Goal: Task Accomplishment & Management: Use online tool/utility

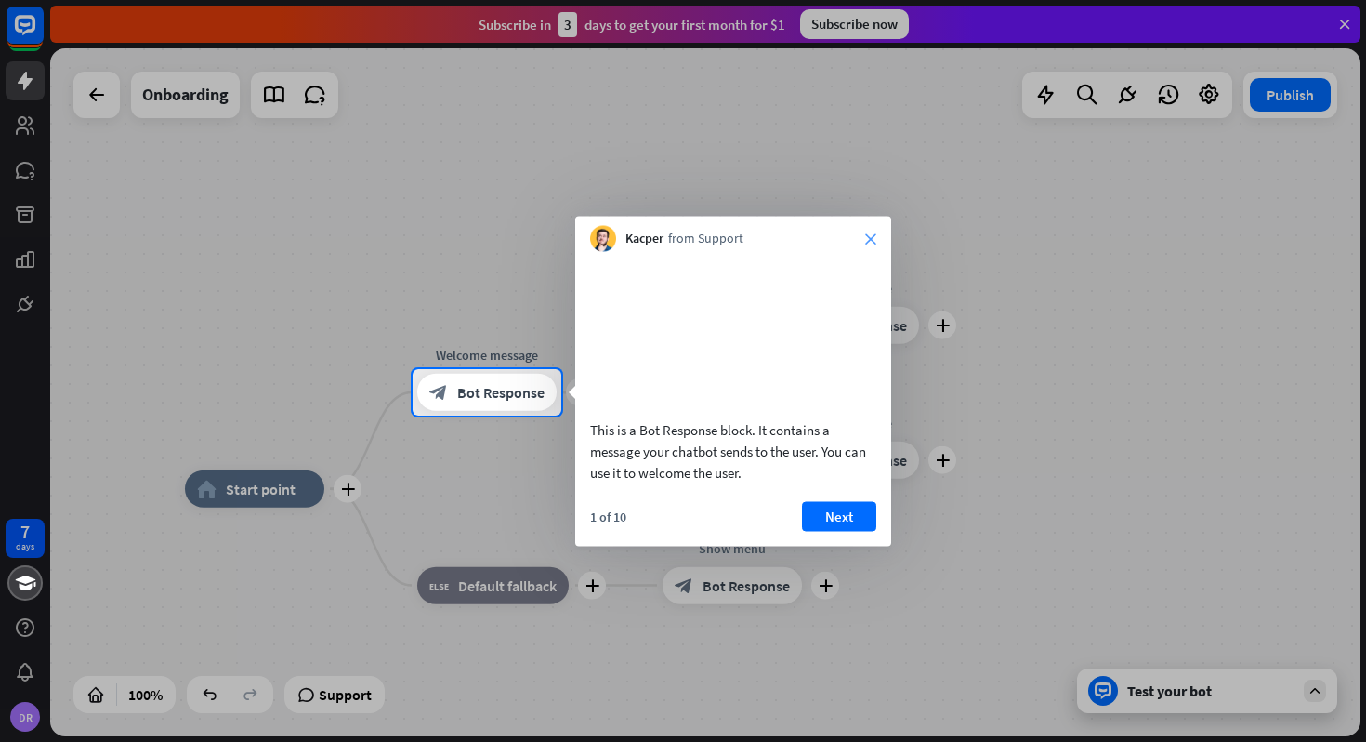
click at [868, 236] on icon "close" at bounding box center [870, 238] width 11 height 11
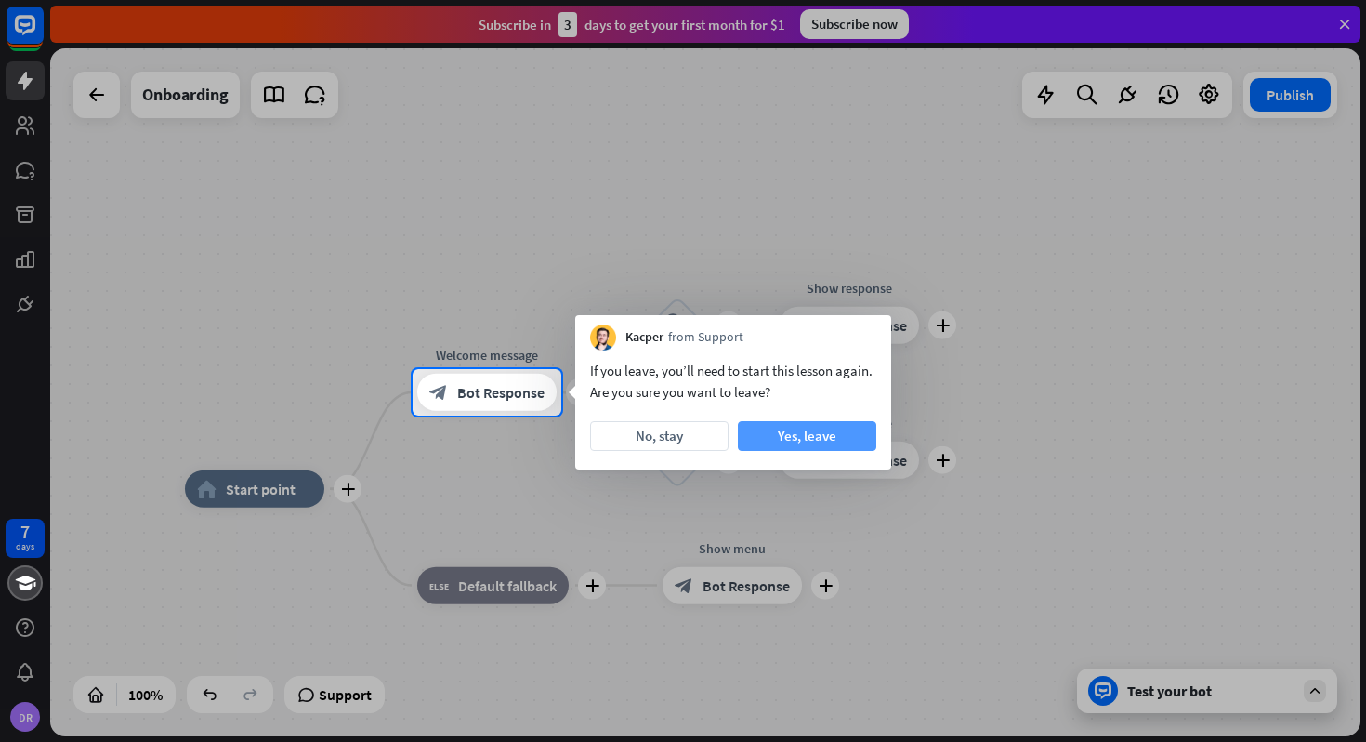
click at [783, 438] on button "Yes, leave" at bounding box center [807, 436] width 138 height 30
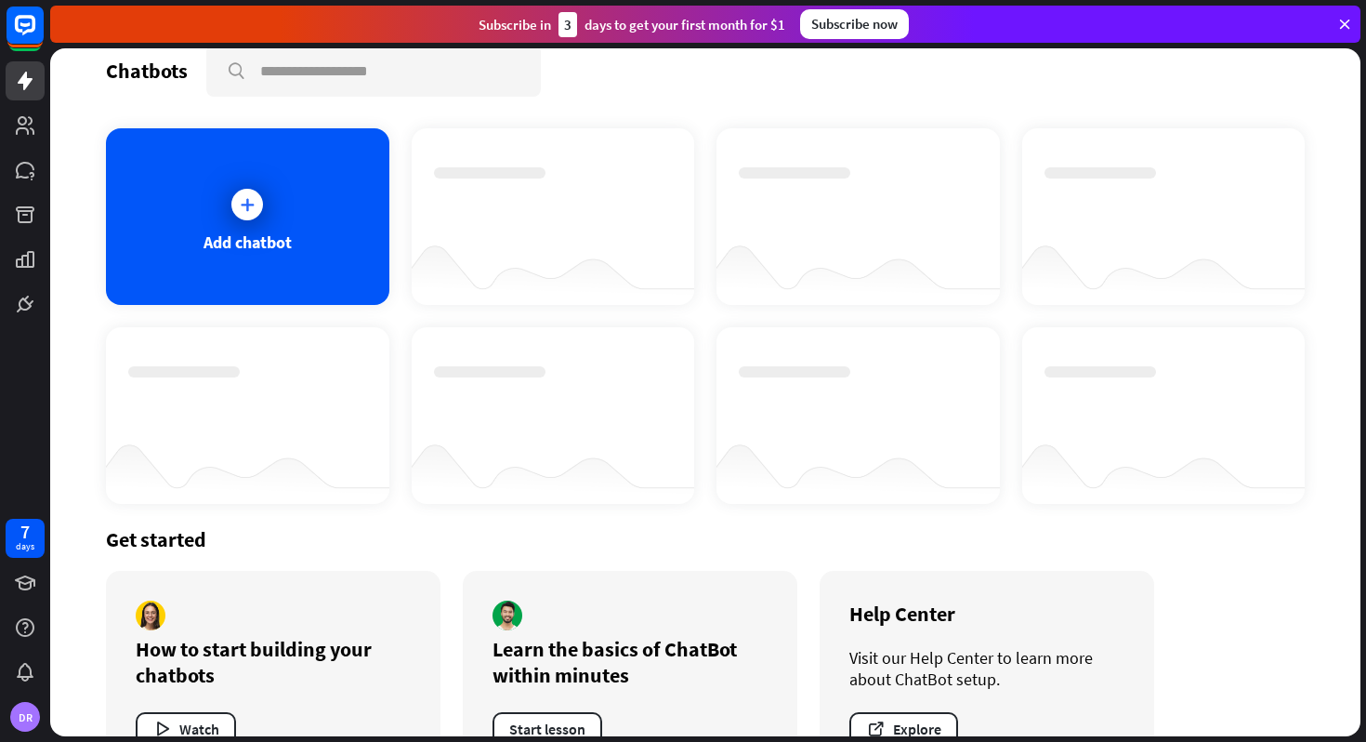
scroll to position [15, 0]
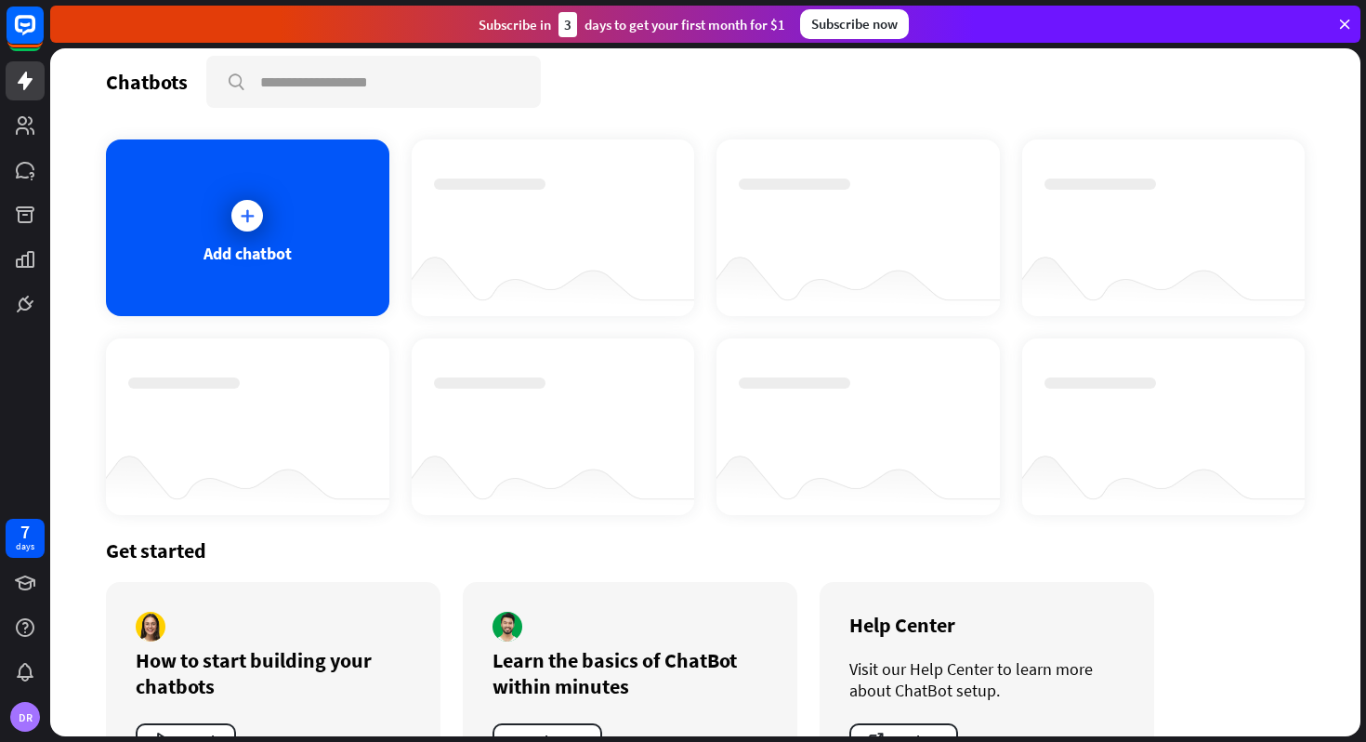
click at [469, 245] on div at bounding box center [553, 280] width 283 height 72
click at [259, 227] on div at bounding box center [247, 215] width 46 height 46
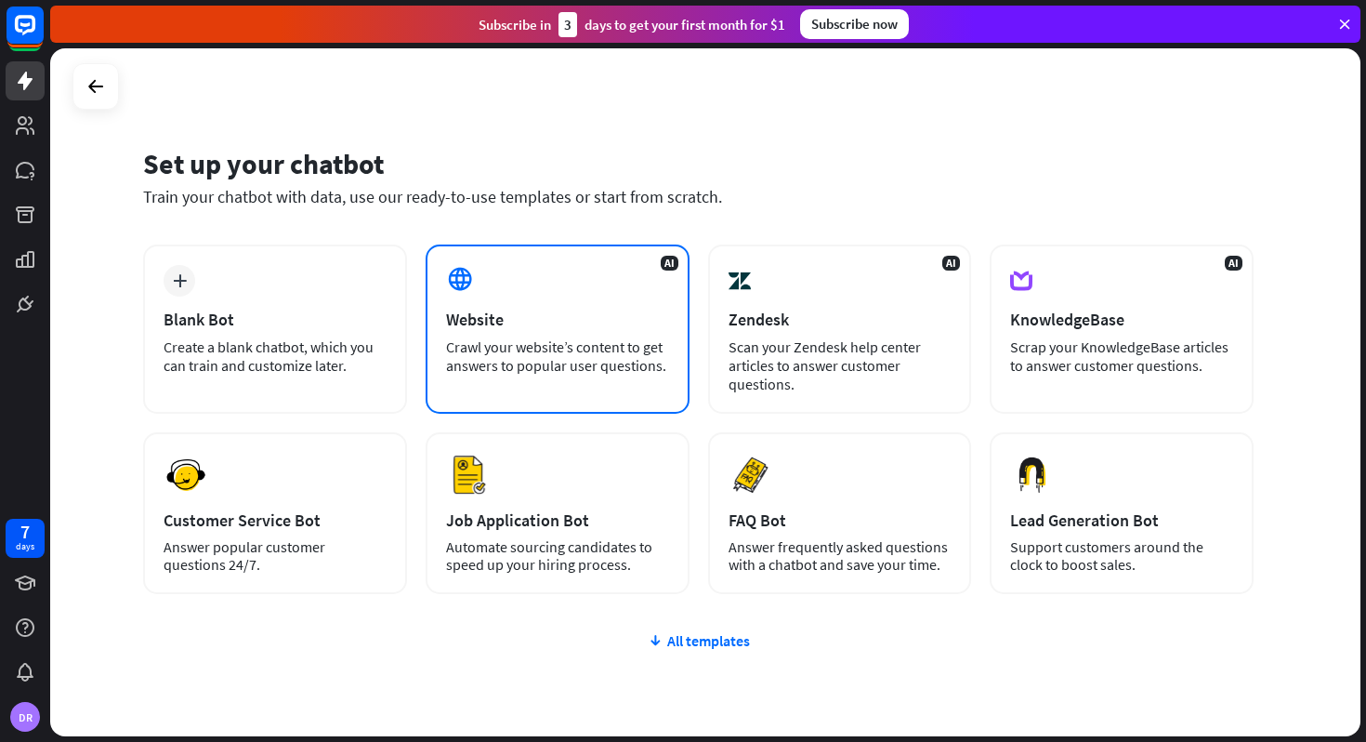
click at [467, 336] on div "AI Website Crawl your website’s content to get answers to popular user question…" at bounding box center [558, 328] width 264 height 169
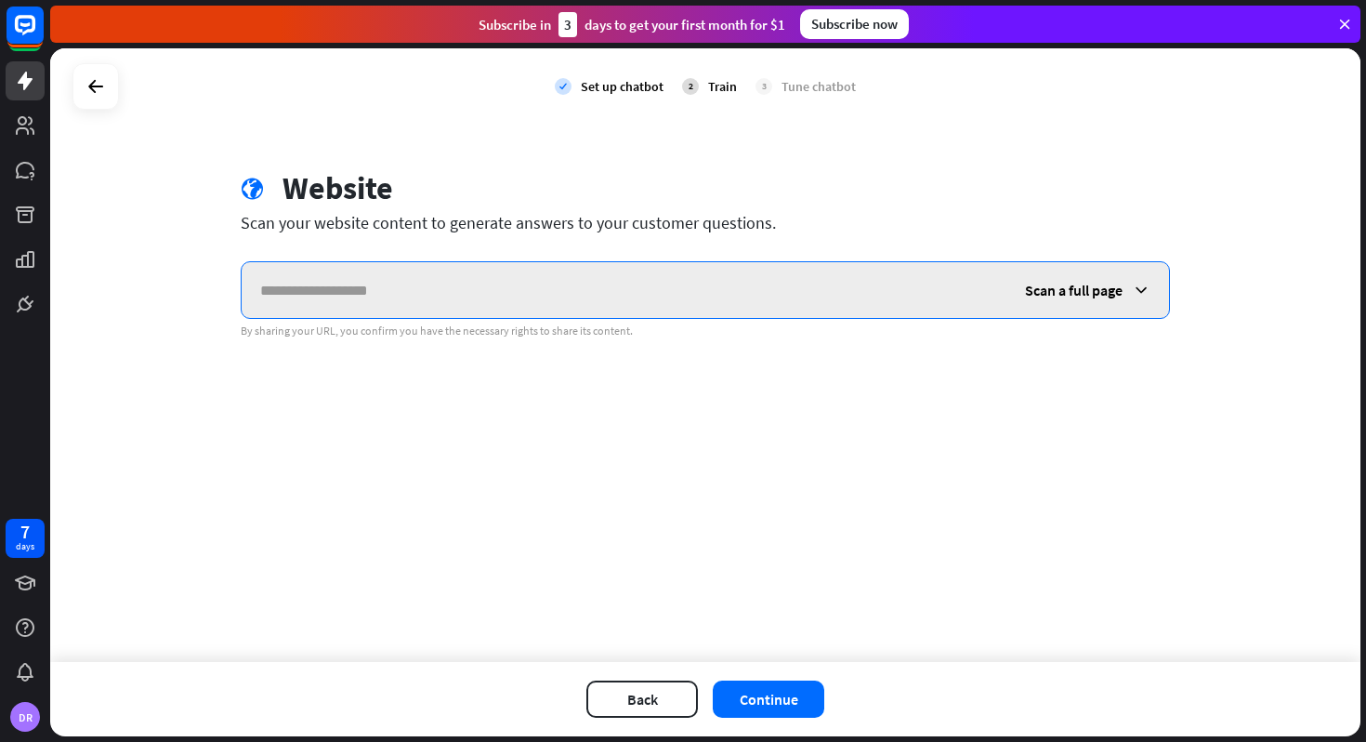
click at [389, 283] on input "text" at bounding box center [624, 290] width 765 height 56
paste input "**********"
type input "**********"
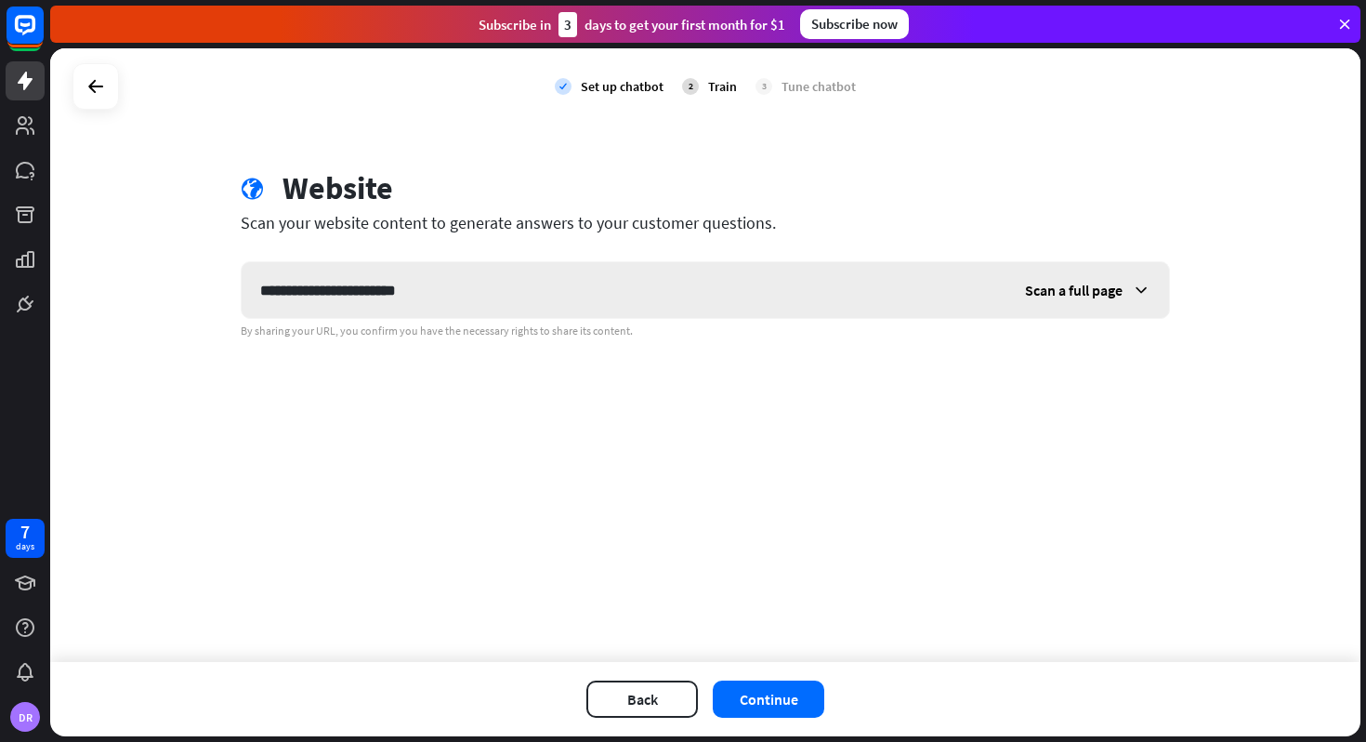
click at [1087, 292] on span "Scan a full page" at bounding box center [1074, 290] width 98 height 19
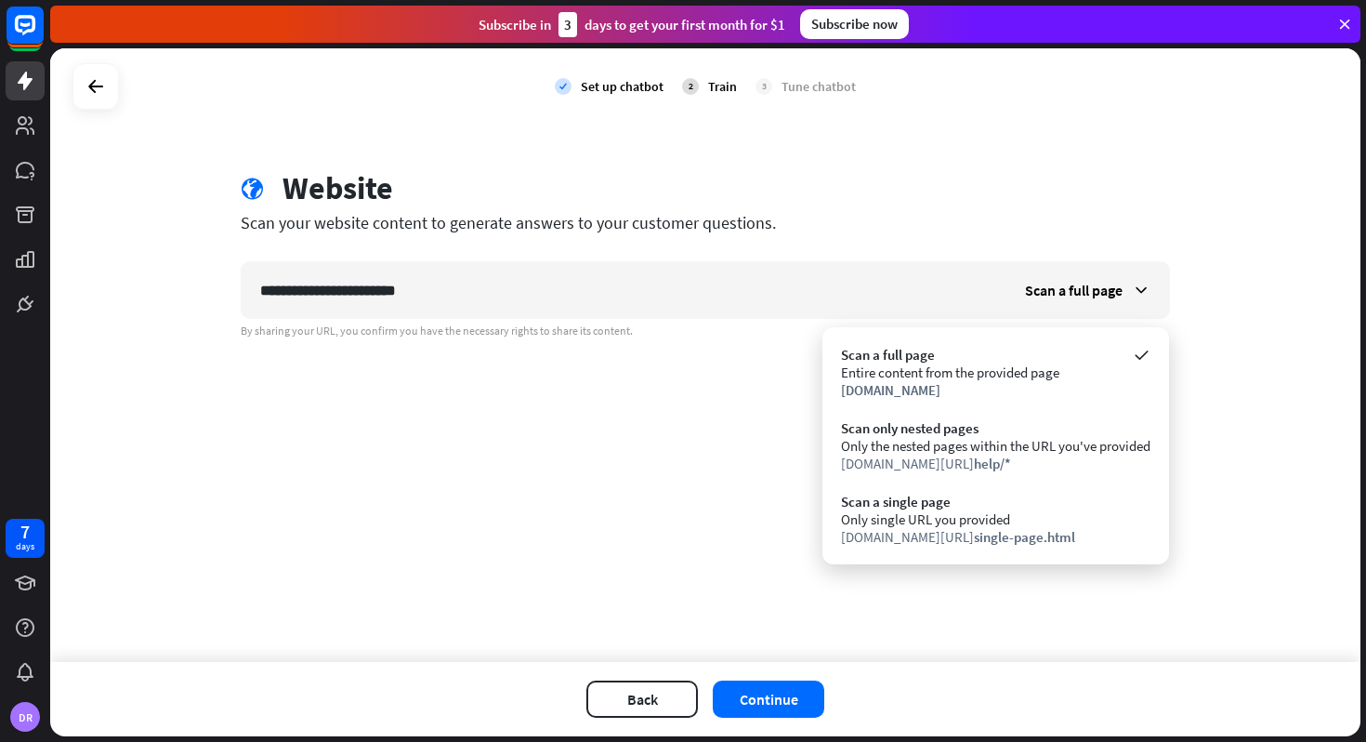
click at [669, 428] on div "**********" at bounding box center [705, 354] width 1310 height 613
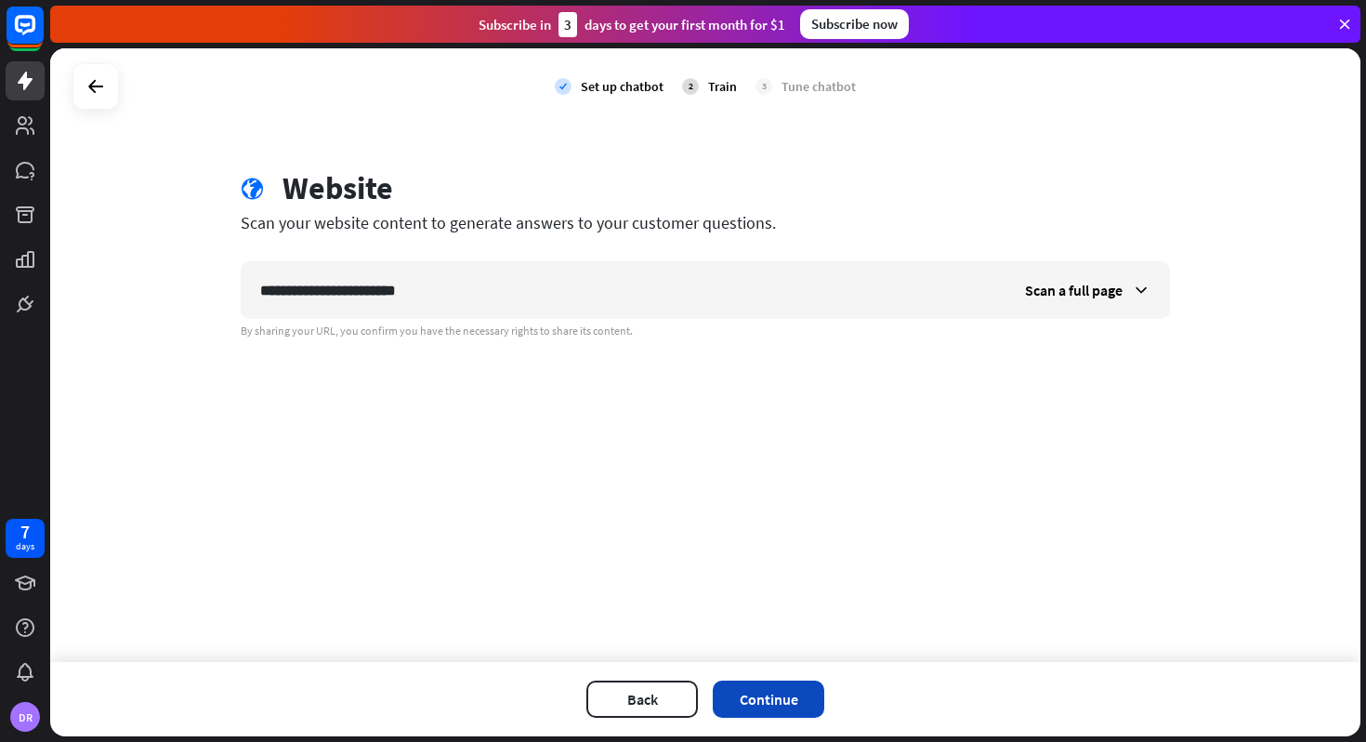
click at [743, 693] on button "Continue" at bounding box center [769, 698] width 112 height 37
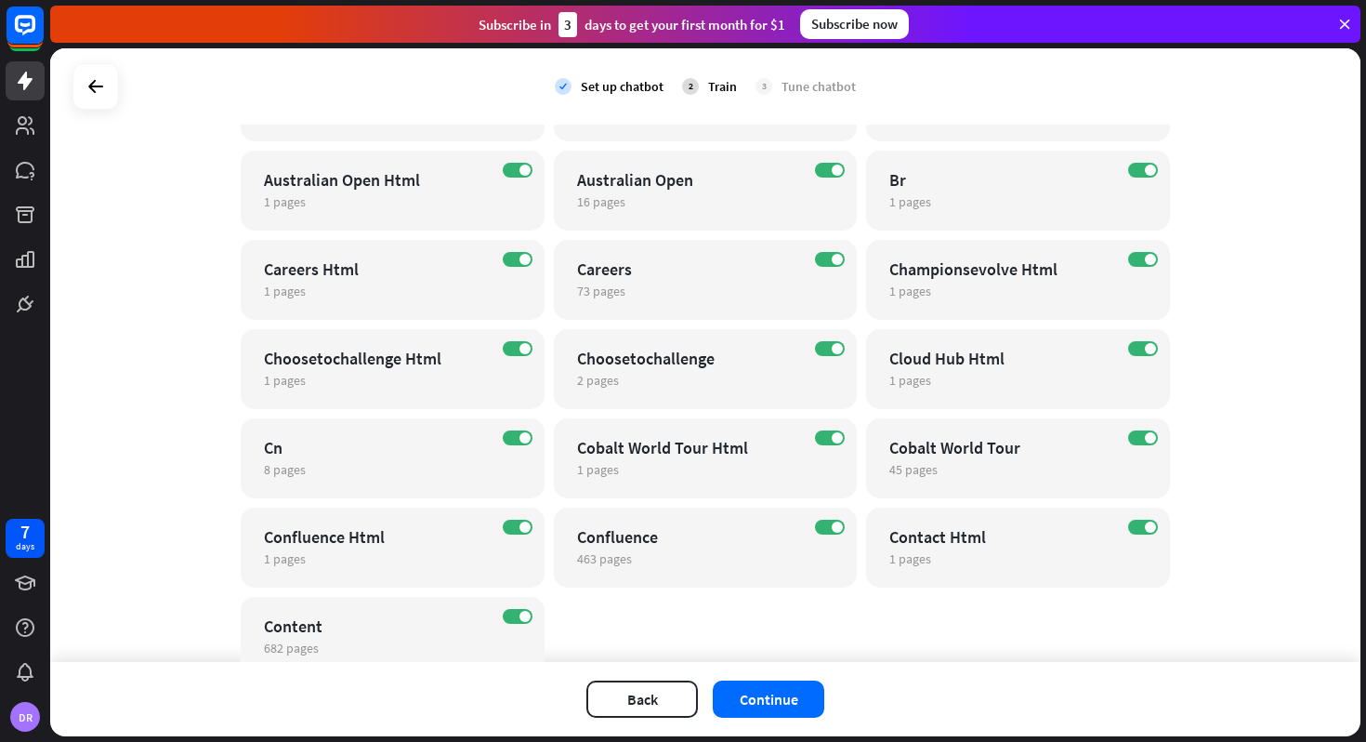
scroll to position [840, 0]
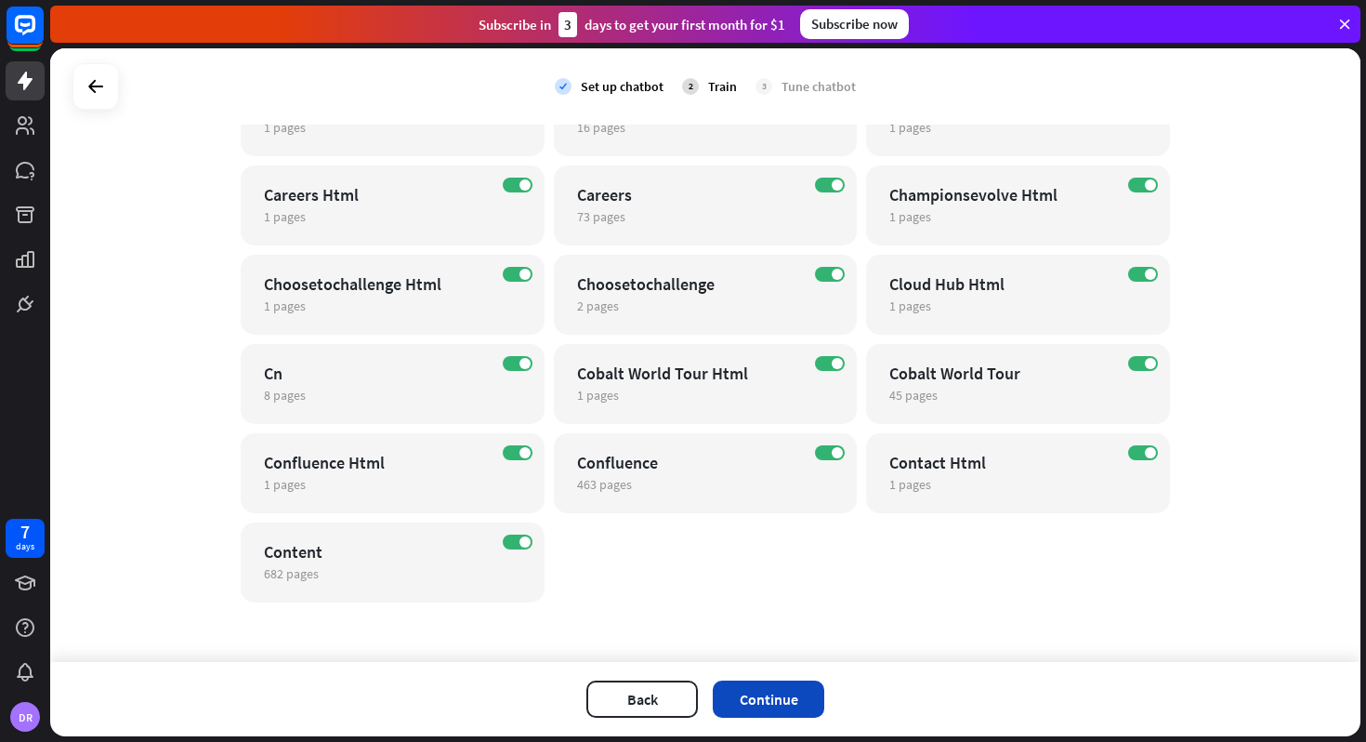
click at [763, 688] on button "Continue" at bounding box center [769, 698] width 112 height 37
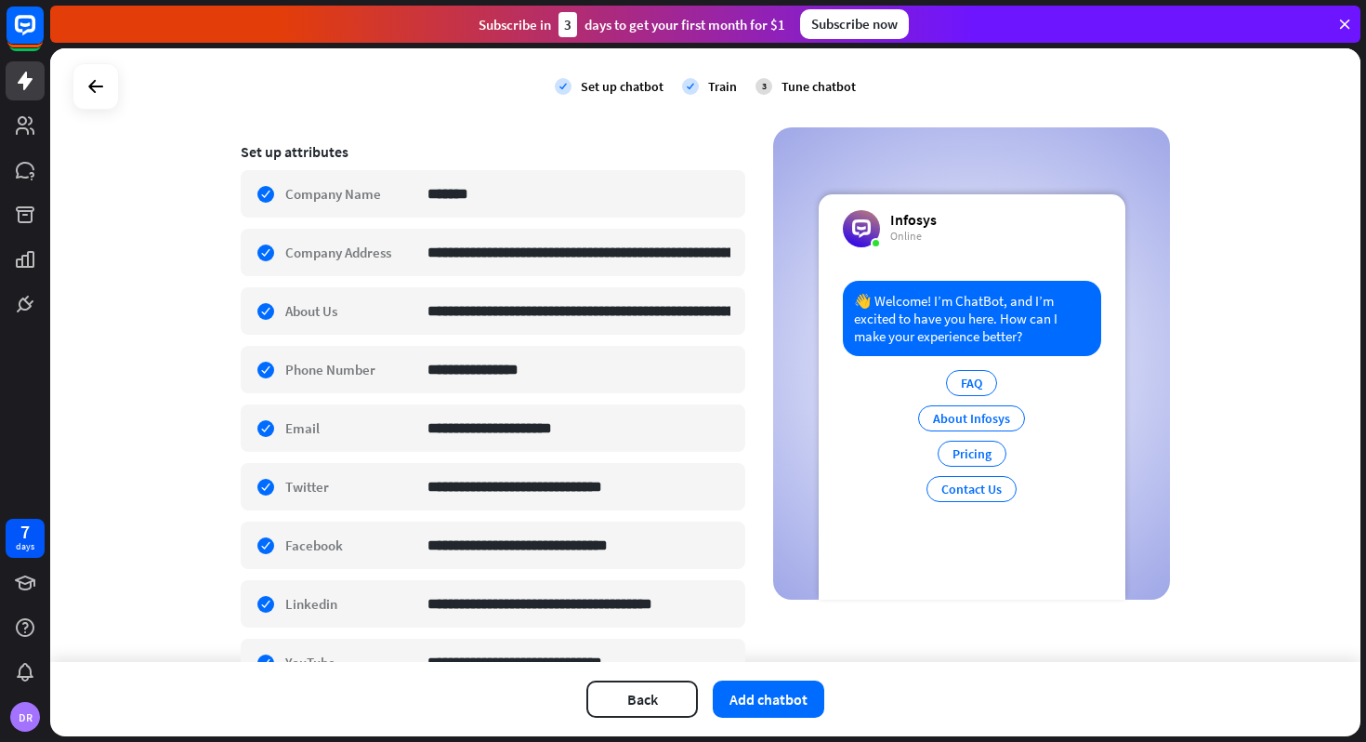
scroll to position [635, 0]
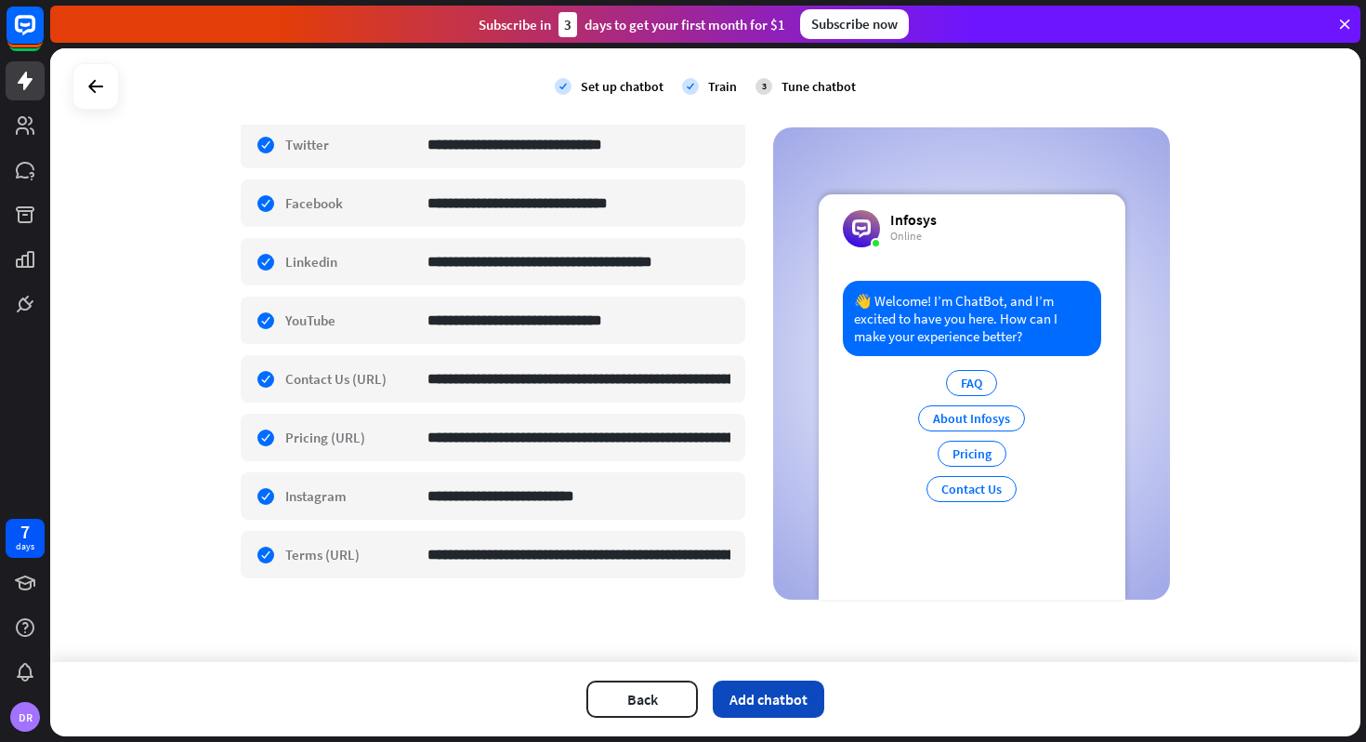
click at [784, 694] on button "Add chatbot" at bounding box center [769, 698] width 112 height 37
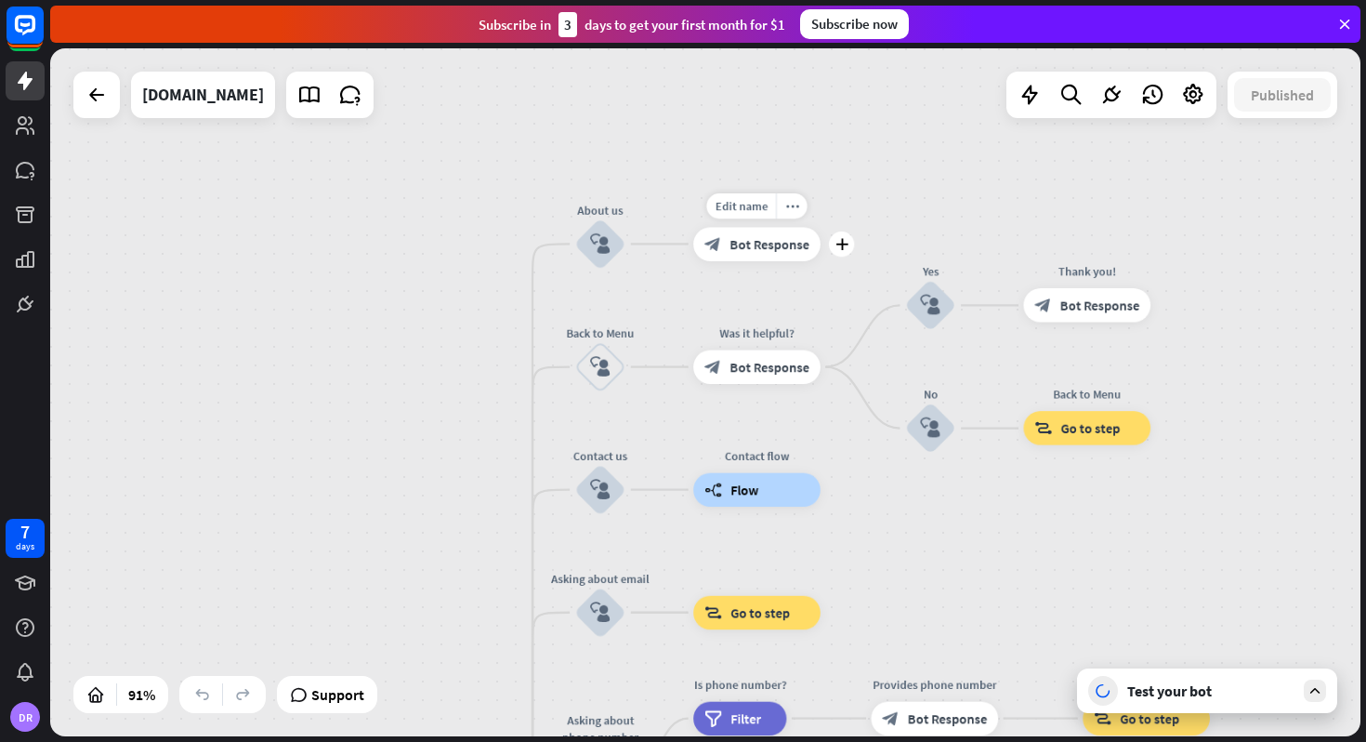
click at [745, 252] on span "Bot Response" at bounding box center [770, 243] width 80 height 17
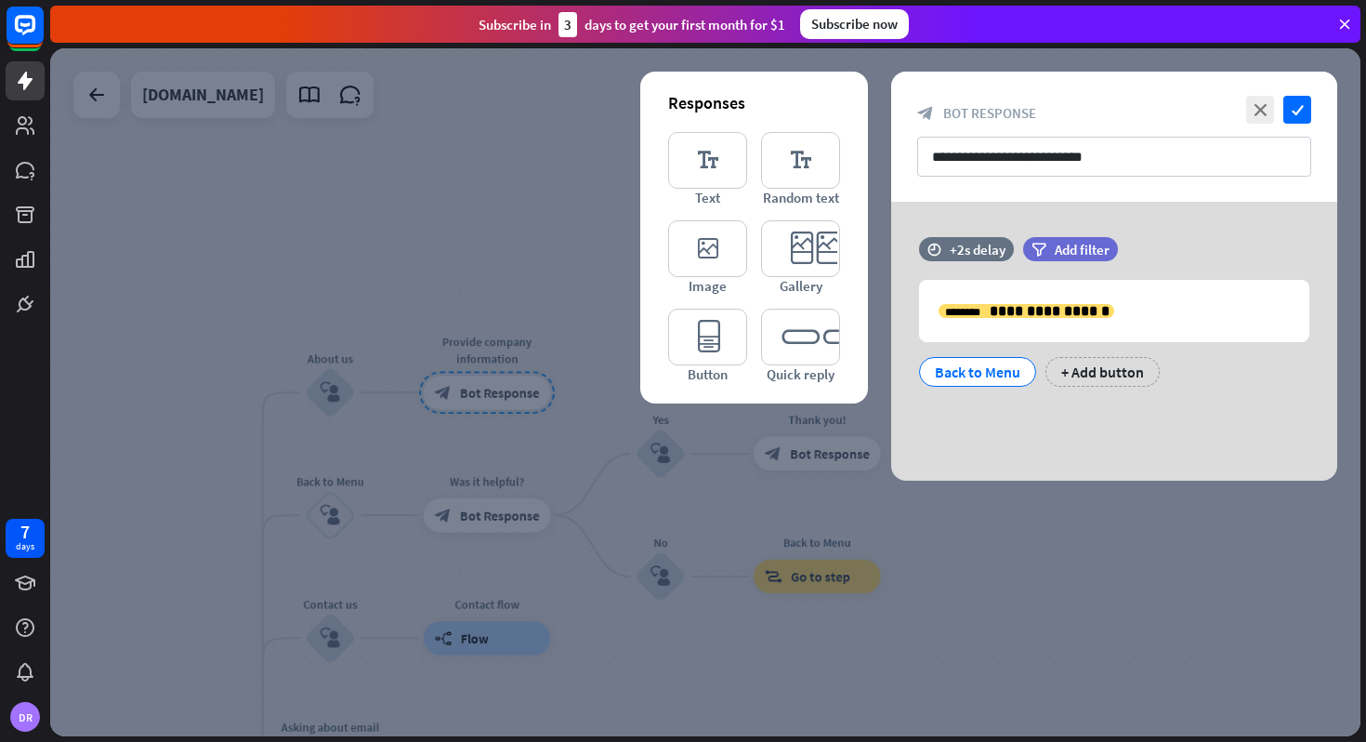
click at [557, 208] on div at bounding box center [705, 392] width 1310 height 688
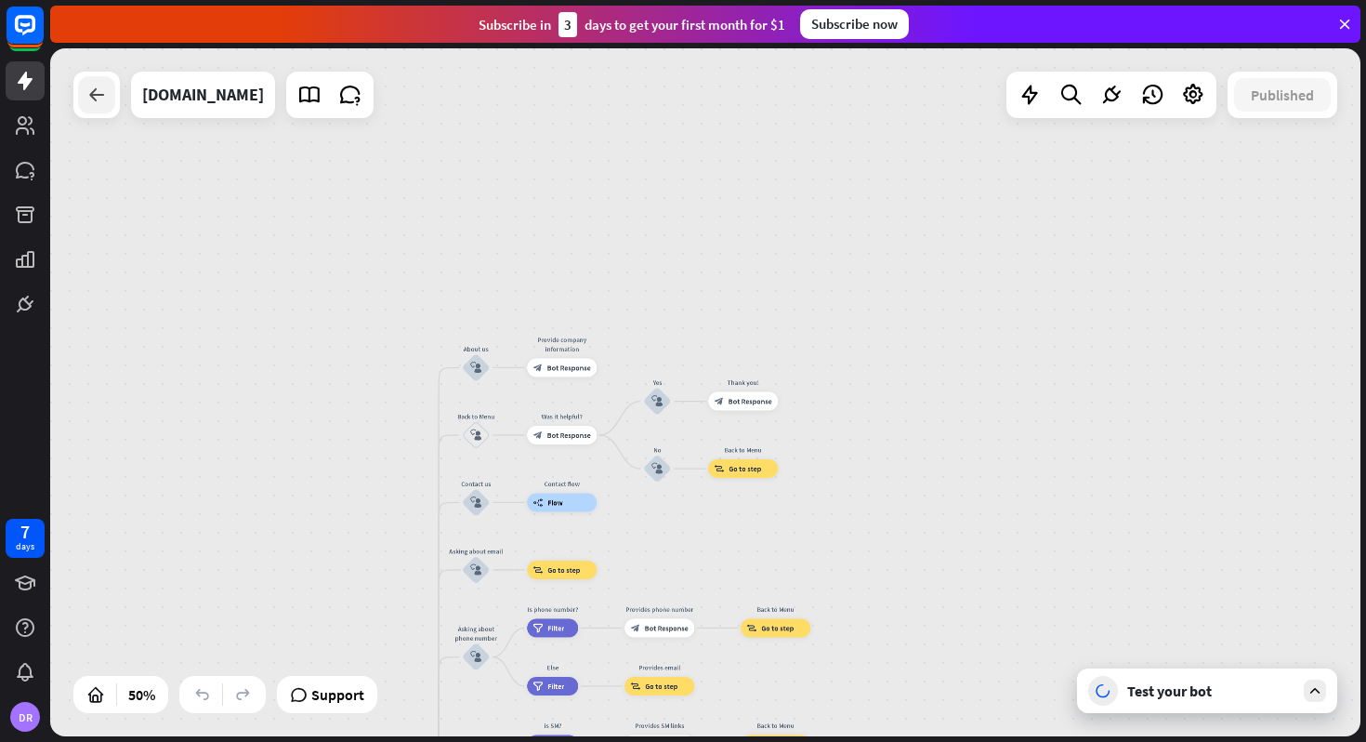
click at [86, 93] on icon at bounding box center [97, 95] width 22 height 22
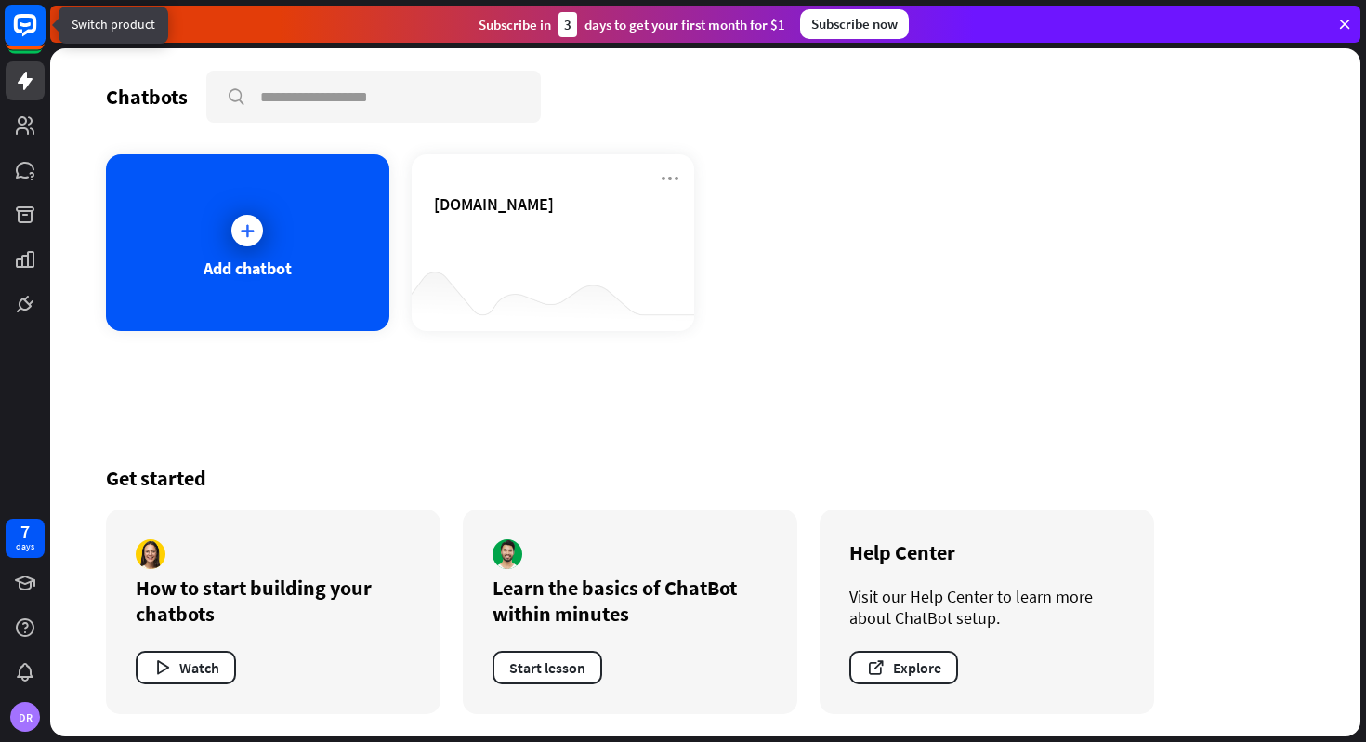
click at [25, 20] on rect at bounding box center [25, 25] width 41 height 41
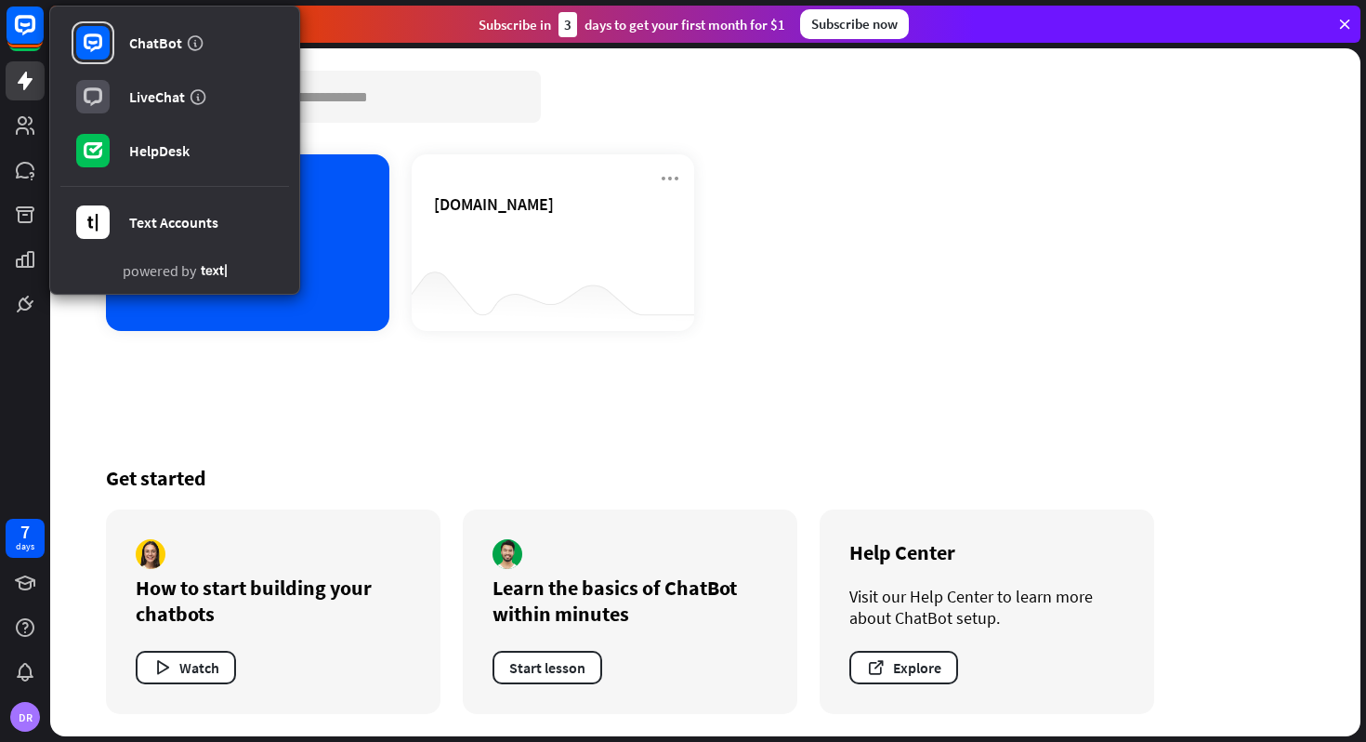
click at [60, 352] on div "Chatbots search Add chatbot [DOMAIN_NAME] Get started How to start building you…" at bounding box center [705, 392] width 1310 height 688
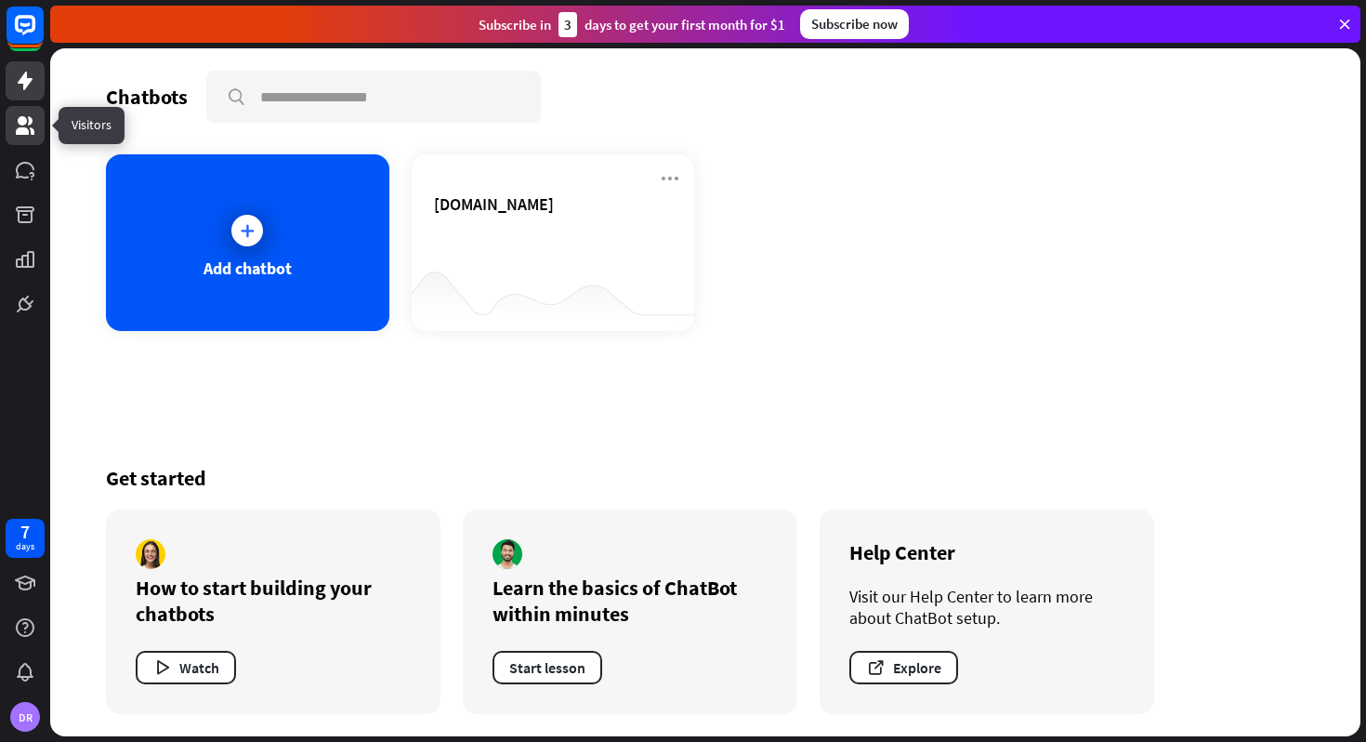
click at [23, 141] on link at bounding box center [25, 125] width 39 height 39
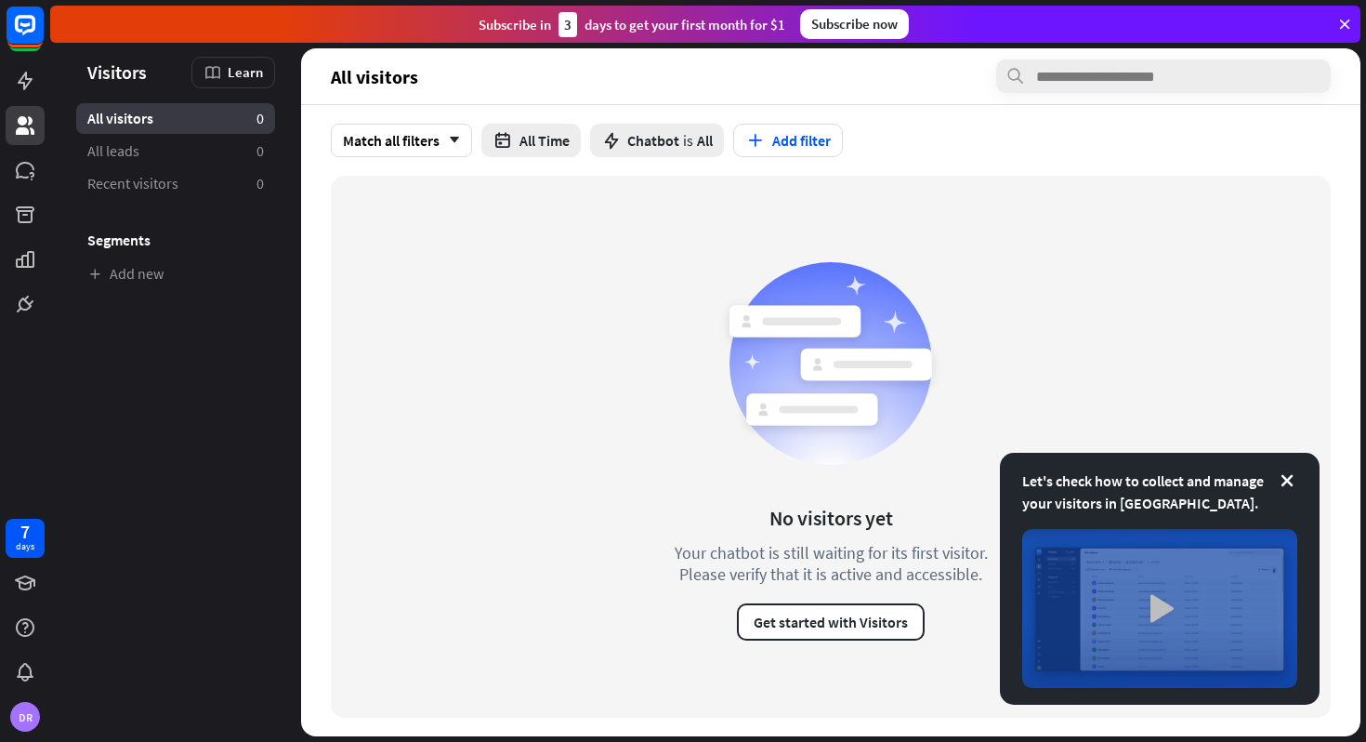
click at [1157, 606] on img at bounding box center [1159, 608] width 275 height 159
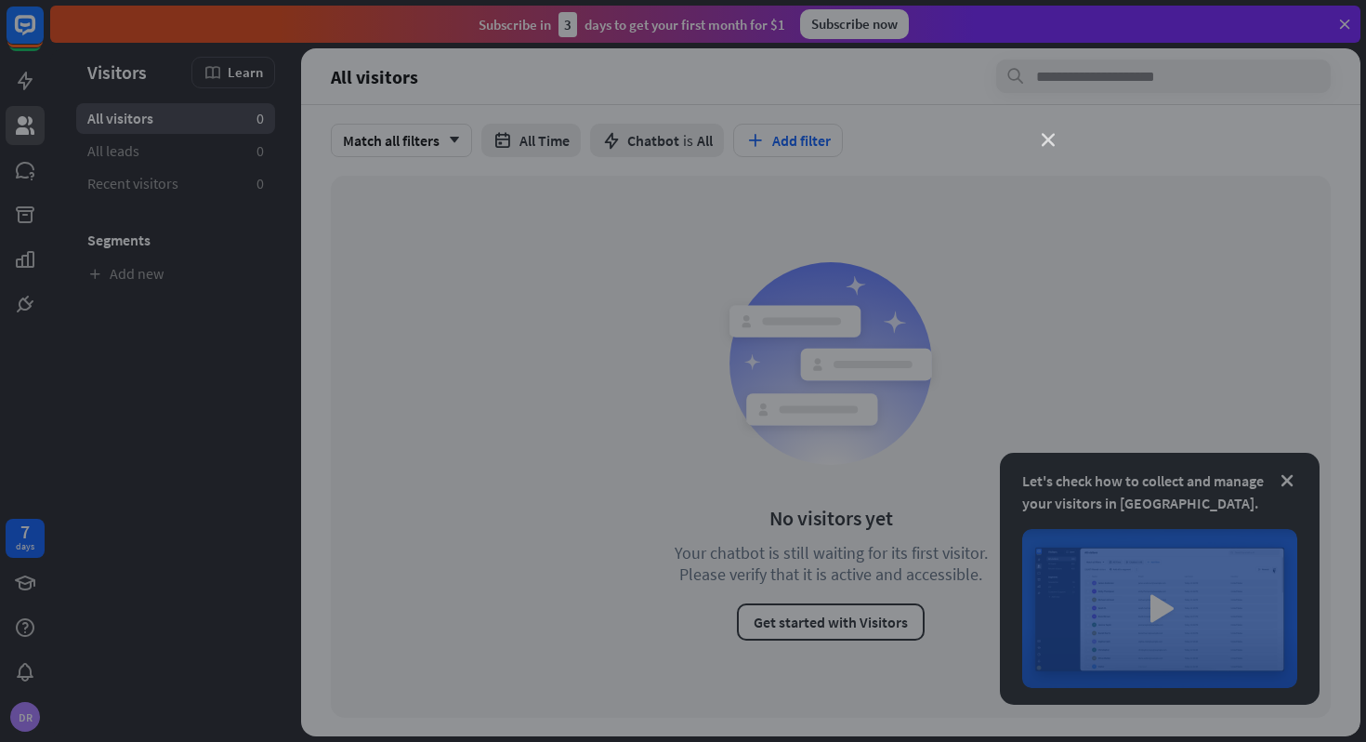
click at [1053, 140] on icon "close" at bounding box center [1048, 140] width 13 height 13
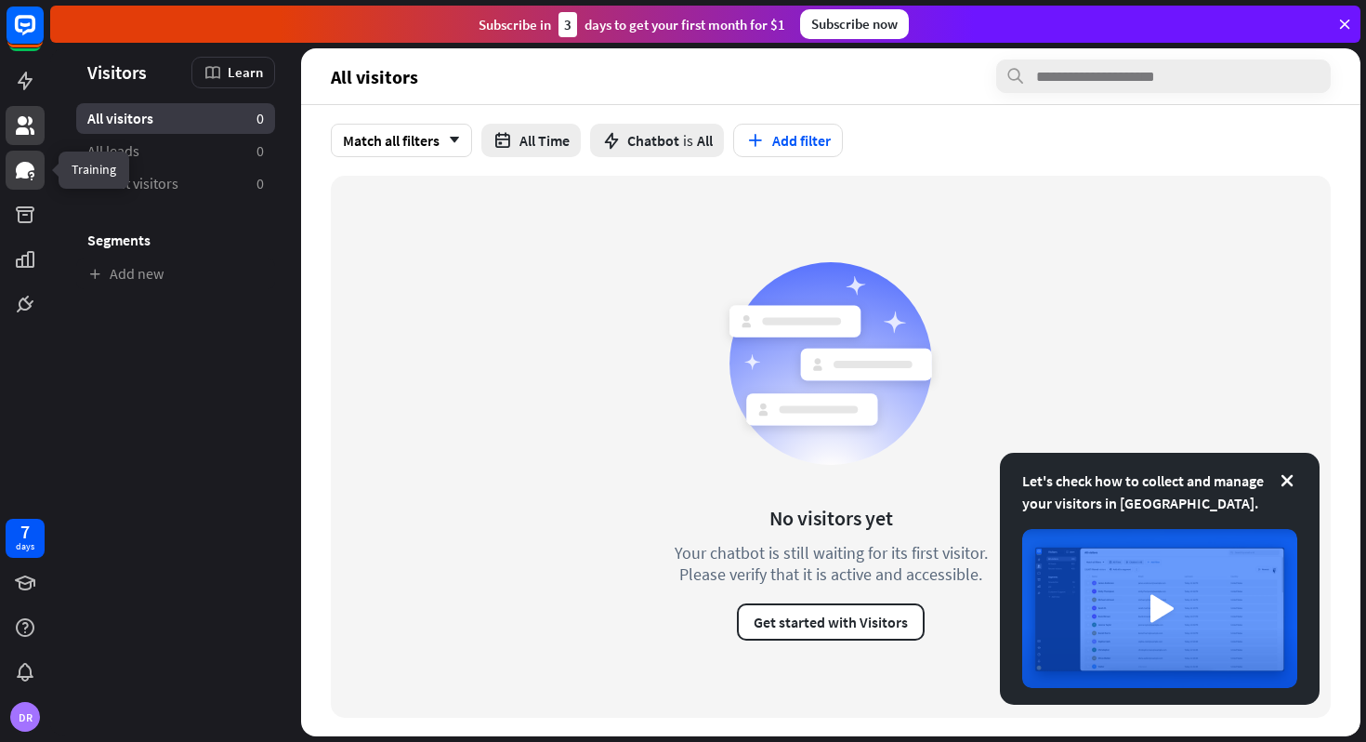
click at [25, 176] on icon at bounding box center [25, 170] width 19 height 17
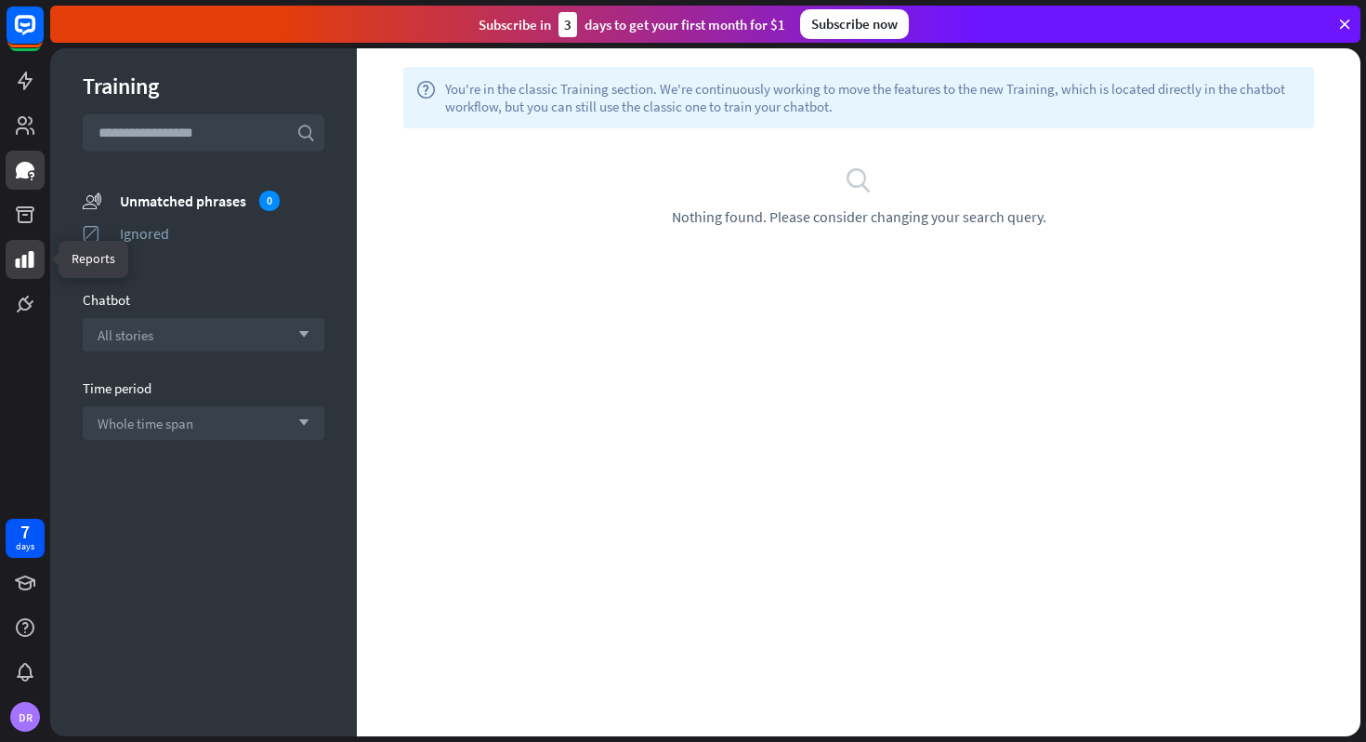
click at [24, 265] on icon at bounding box center [25, 259] width 19 height 17
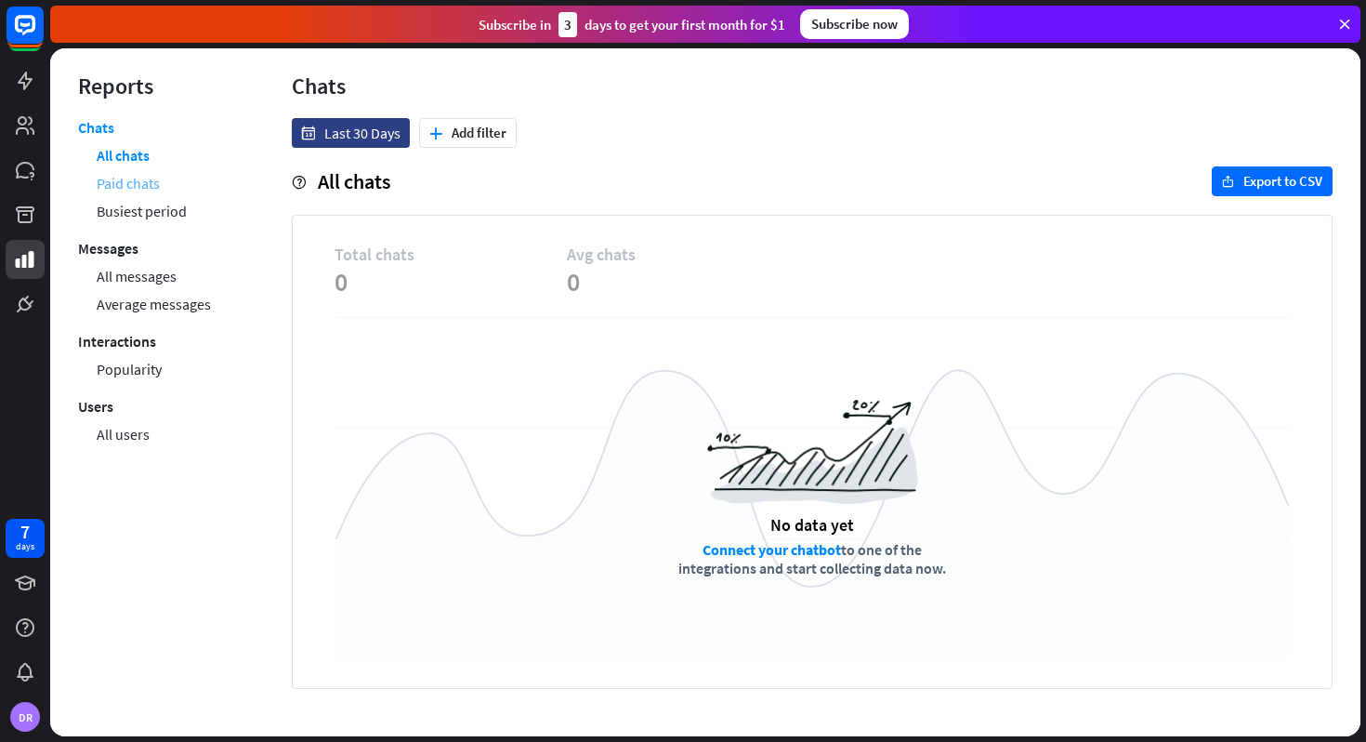
click at [147, 184] on link "Paid chats" at bounding box center [128, 183] width 63 height 28
click at [136, 164] on link "All chats" at bounding box center [123, 155] width 52 height 28
click at [17, 296] on icon at bounding box center [25, 304] width 22 height 22
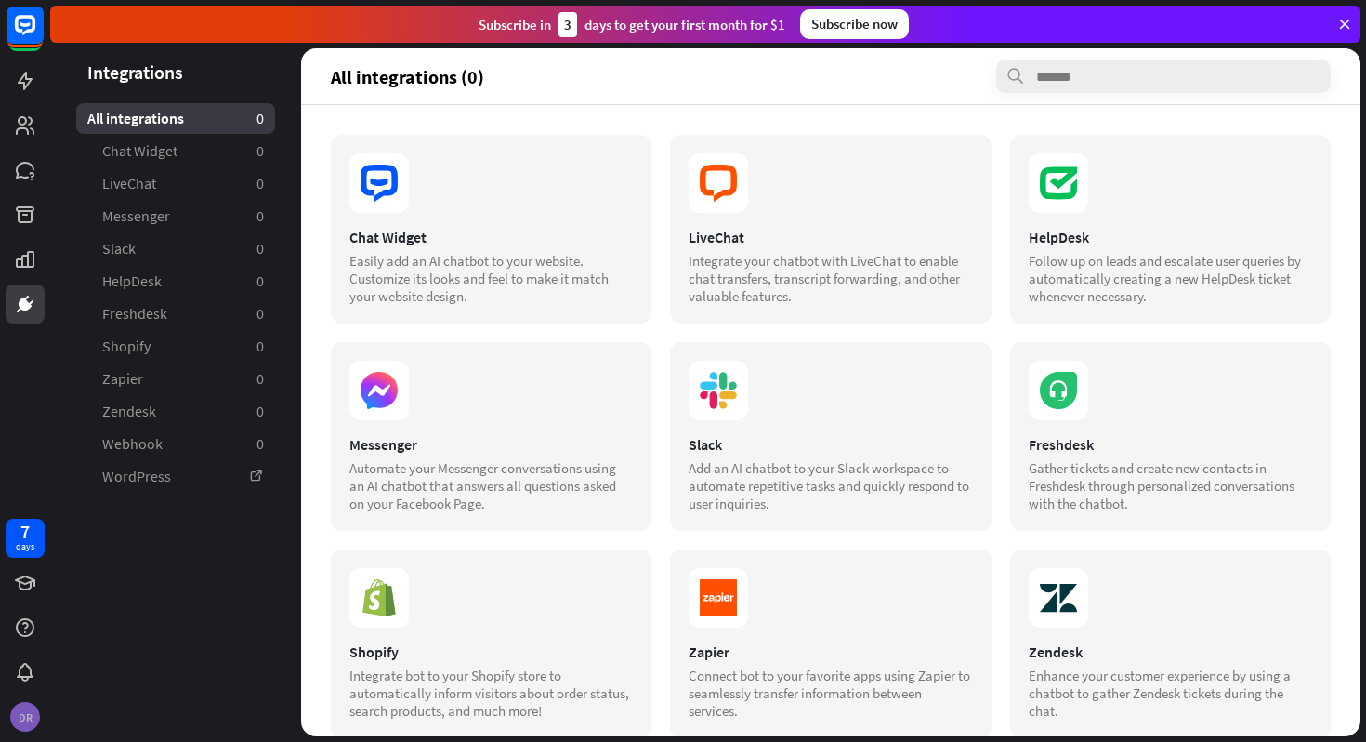
click at [30, 718] on div "DR" at bounding box center [25, 717] width 30 height 30
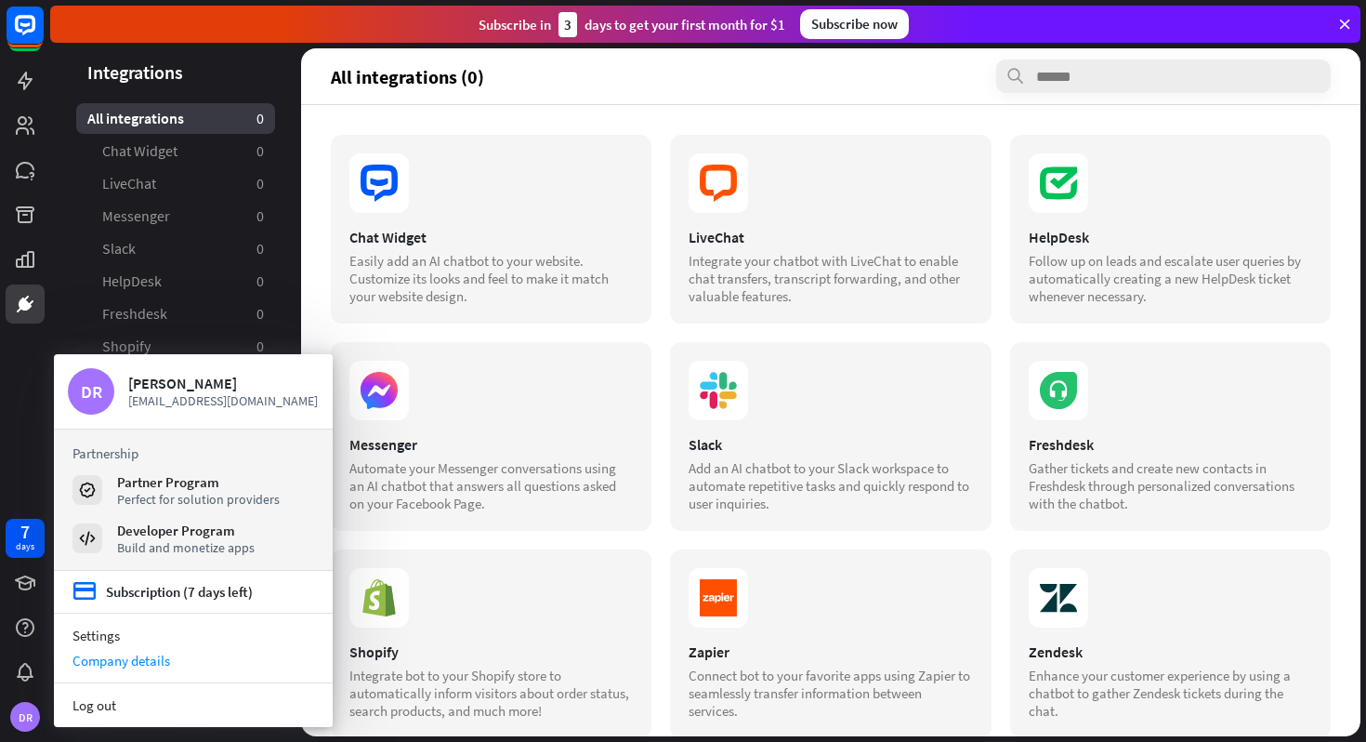
click at [135, 667] on div "Company details" at bounding box center [193, 660] width 279 height 25
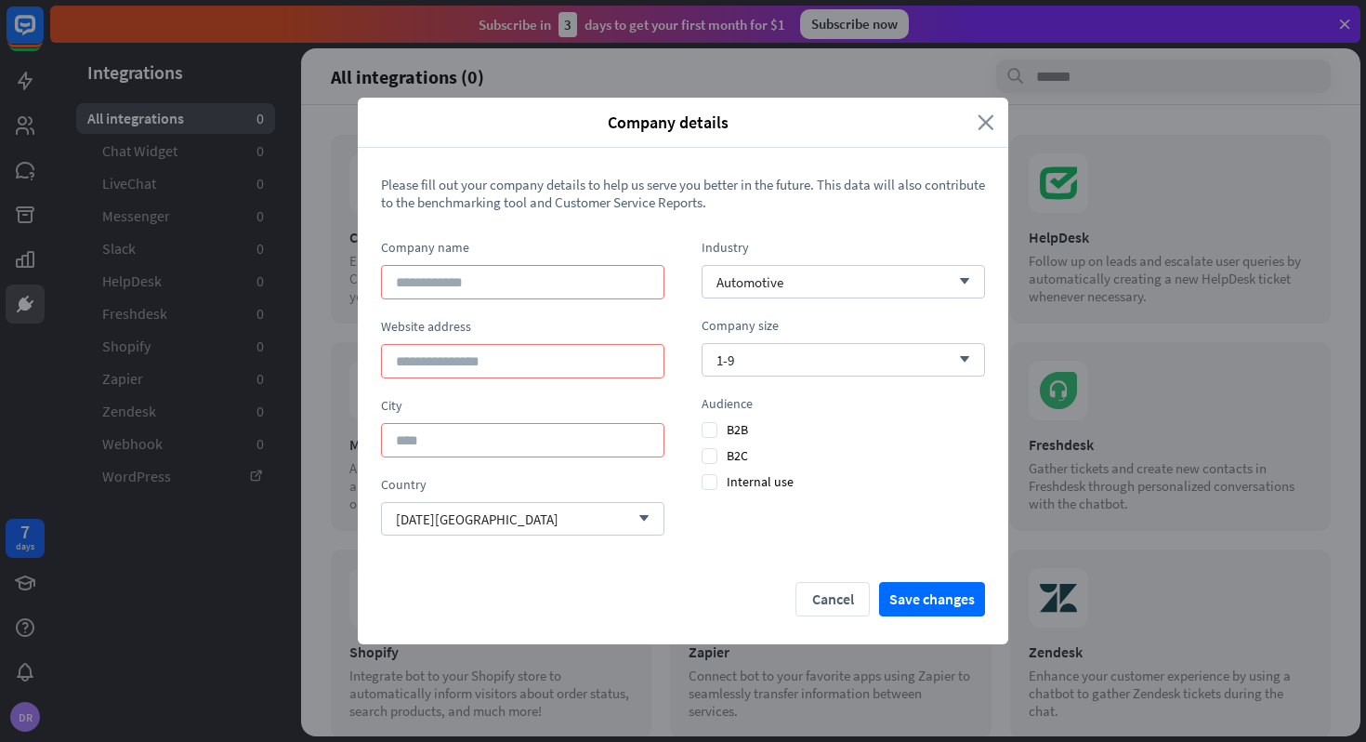
click at [981, 119] on icon "close" at bounding box center [986, 122] width 17 height 21
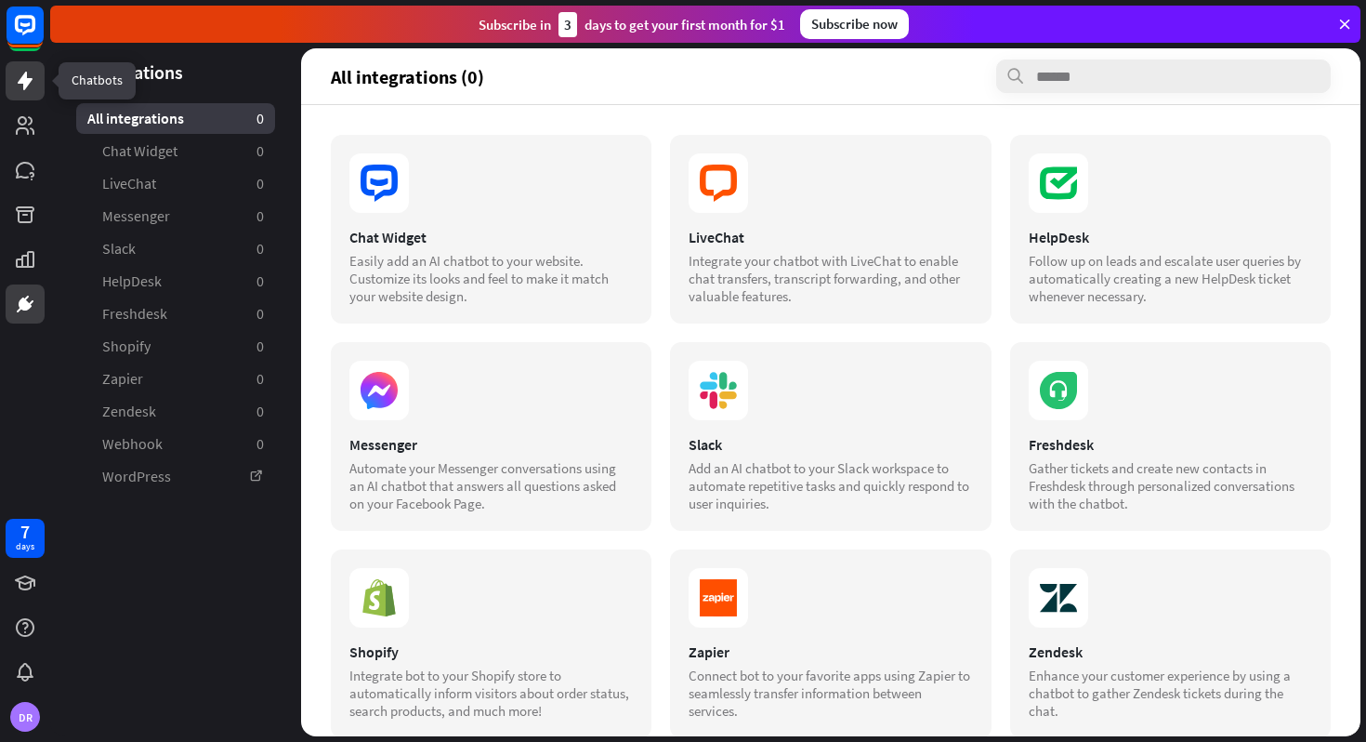
click at [26, 70] on icon at bounding box center [25, 81] width 22 height 22
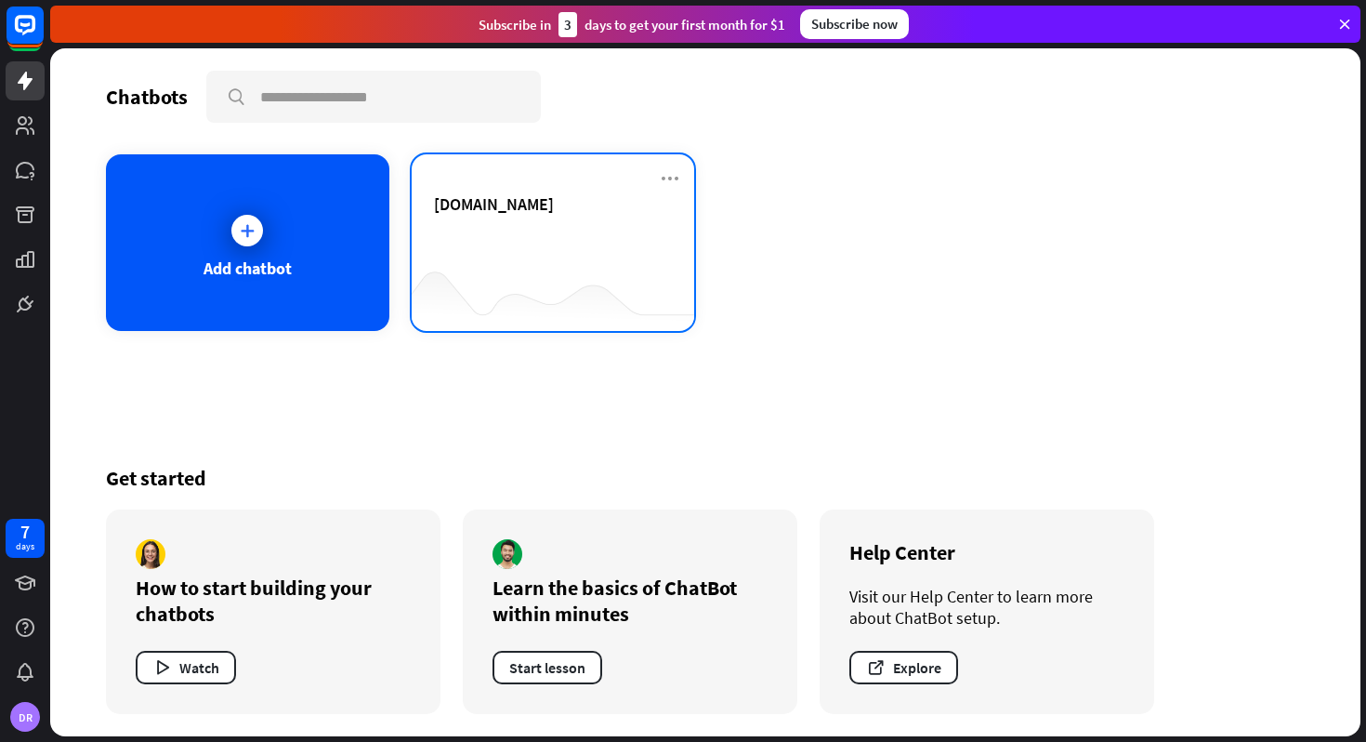
click at [538, 284] on div at bounding box center [553, 294] width 283 height 72
